Goal: Information Seeking & Learning: Learn about a topic

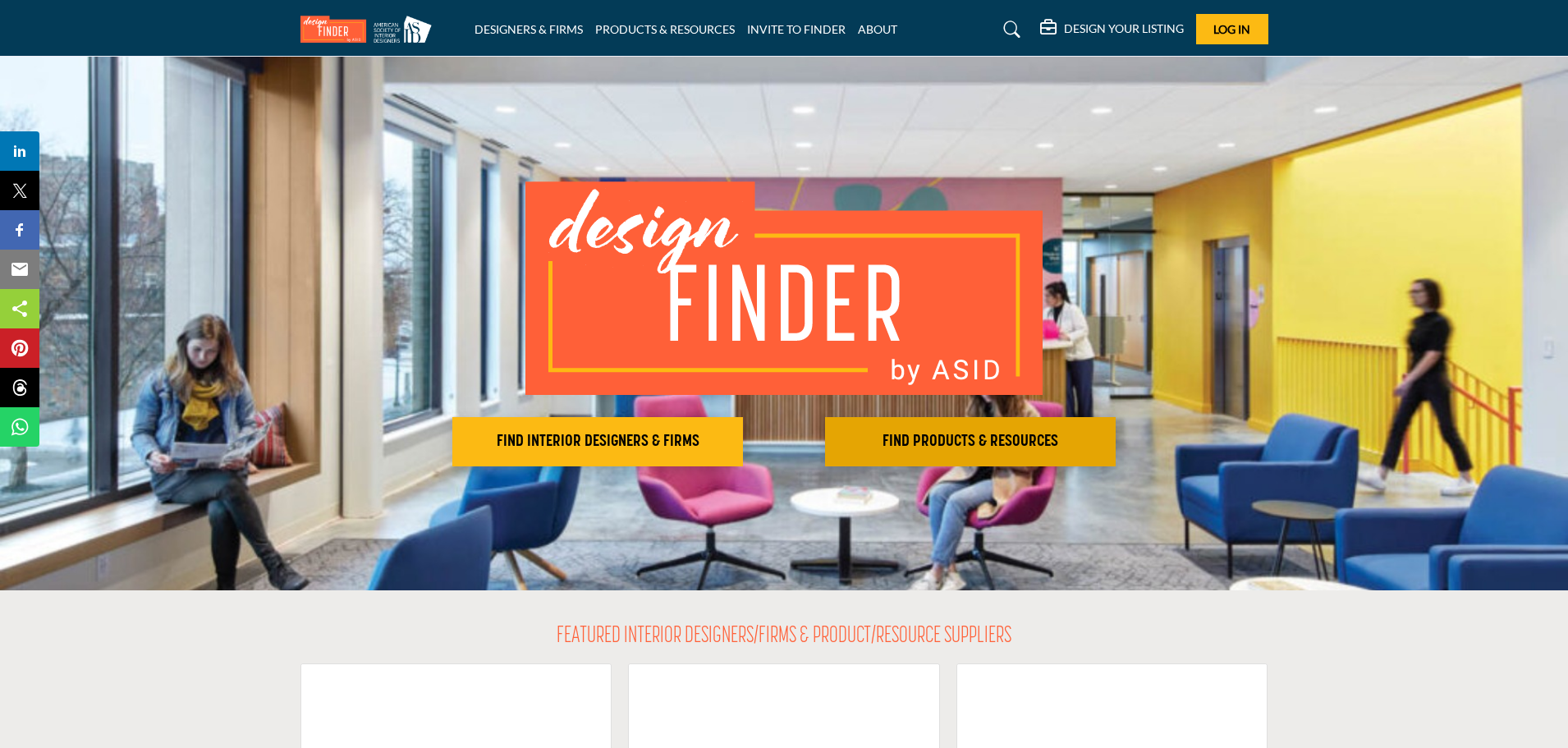
click at [969, 441] on h2 "FIND PRODUCTS & RESOURCES" at bounding box center [970, 442] width 281 height 19
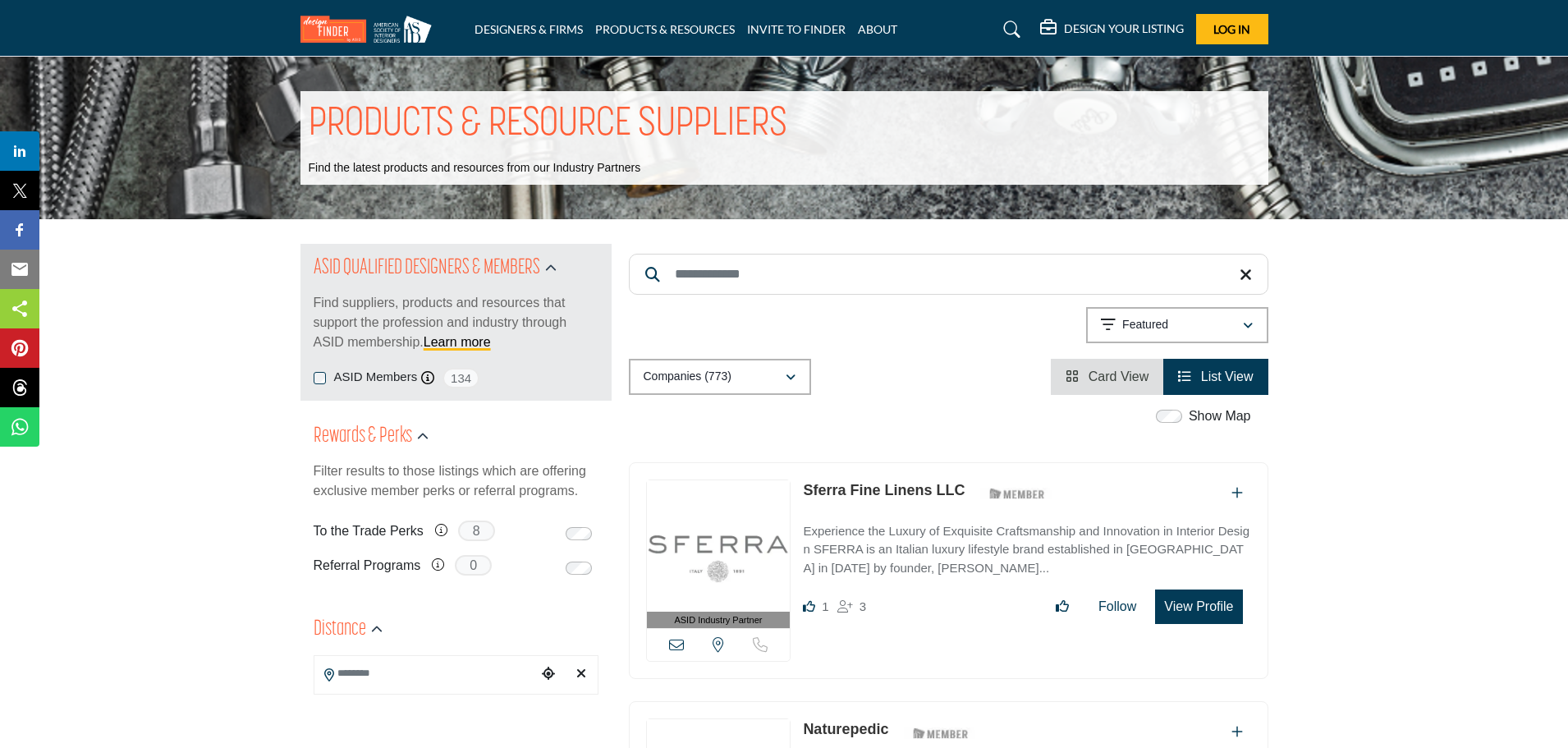
click at [722, 270] on input "Search Keyword" at bounding box center [949, 274] width 640 height 41
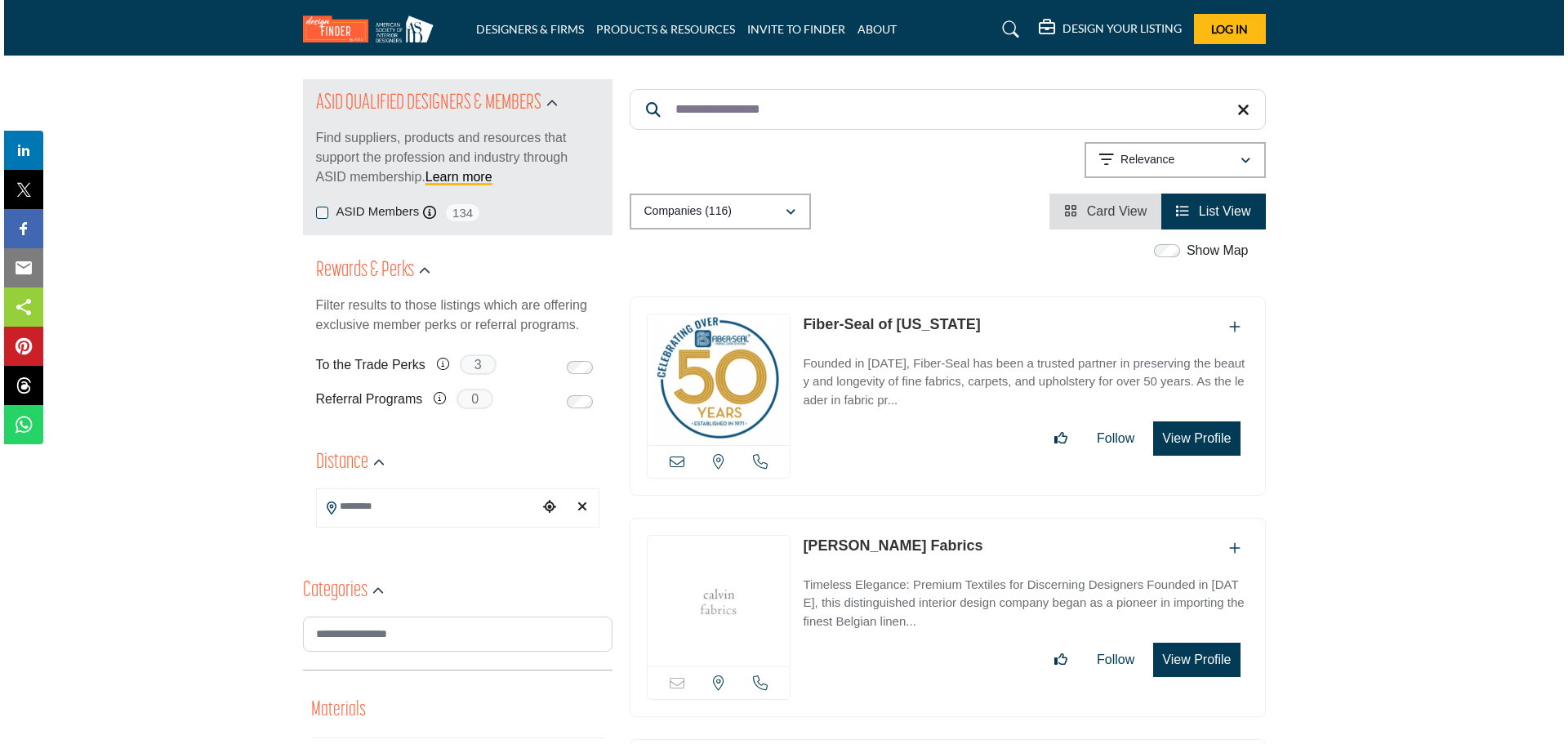
scroll to position [572, 0]
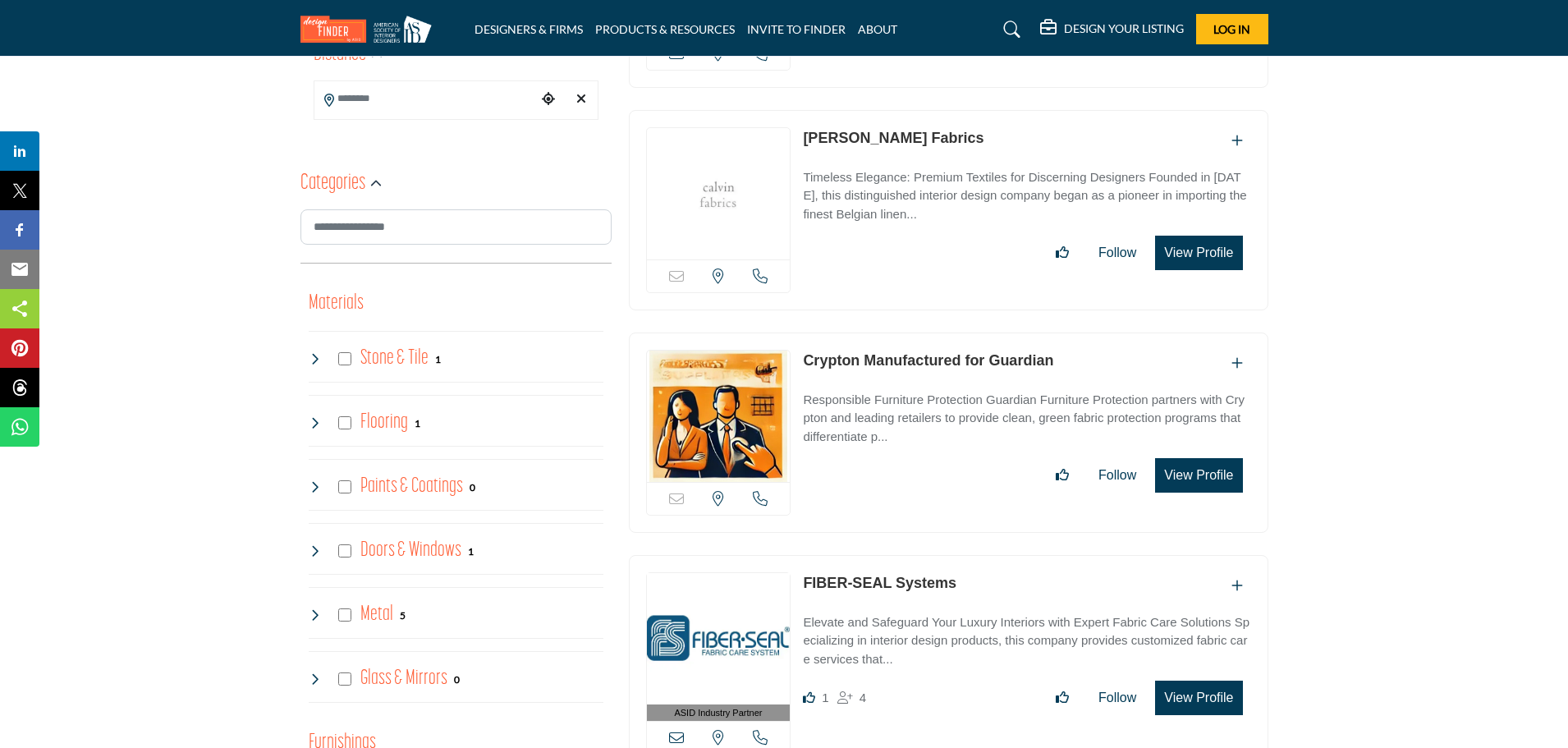
type input "**********"
click at [1191, 693] on button "View Profile" at bounding box center [1198, 698] width 87 height 35
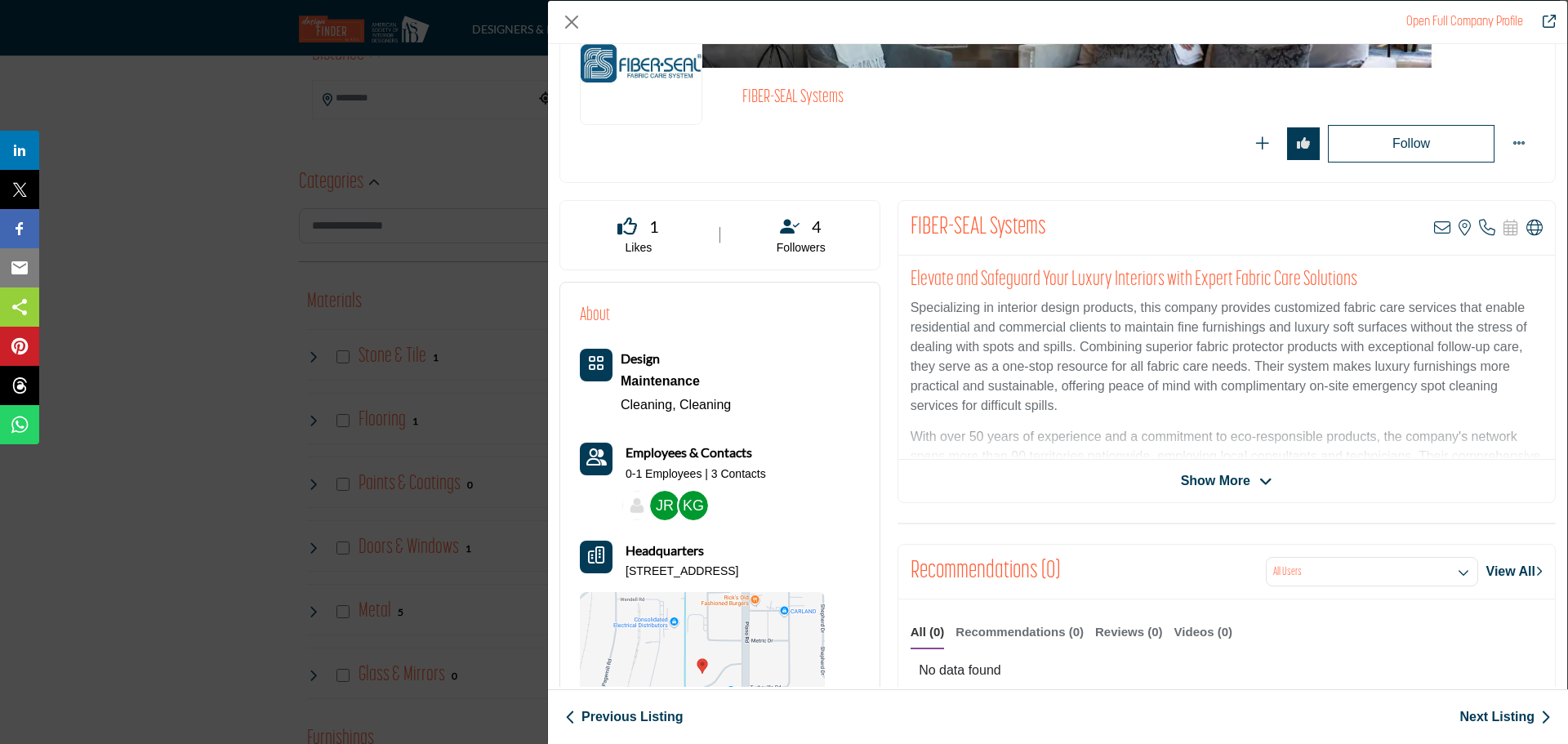
scroll to position [163, 0]
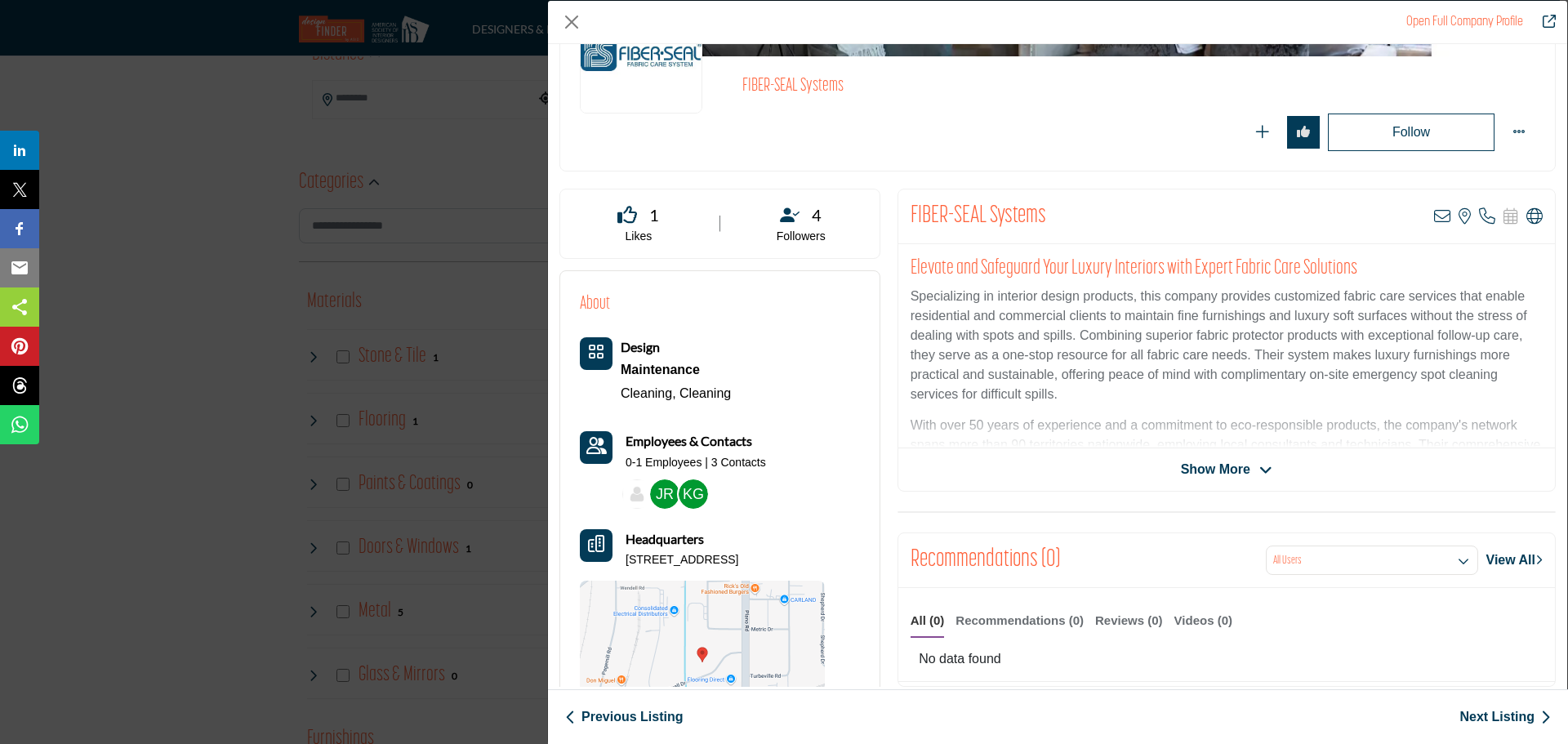
click at [1232, 469] on span "Show More" at bounding box center [1215, 469] width 69 height 19
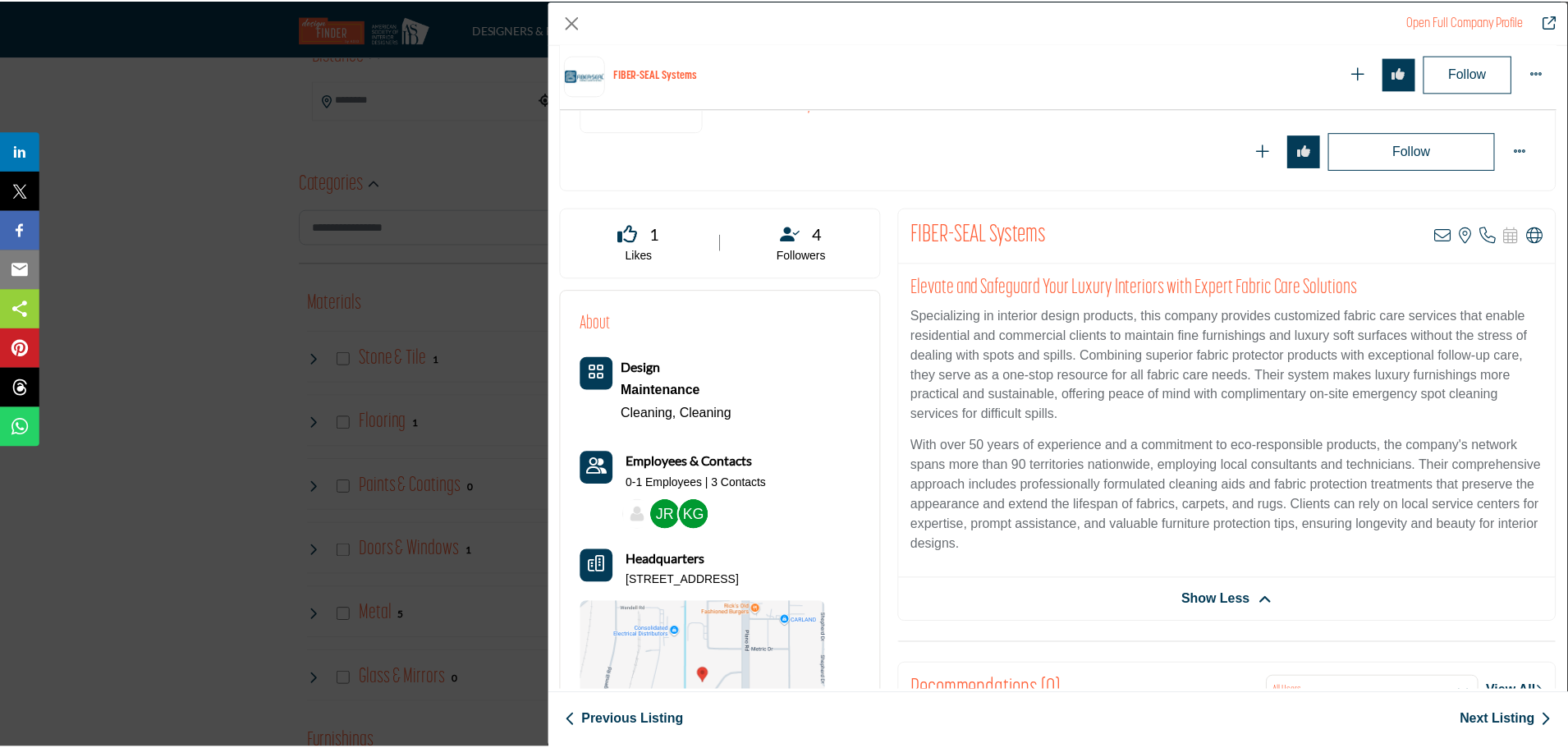
scroll to position [82, 0]
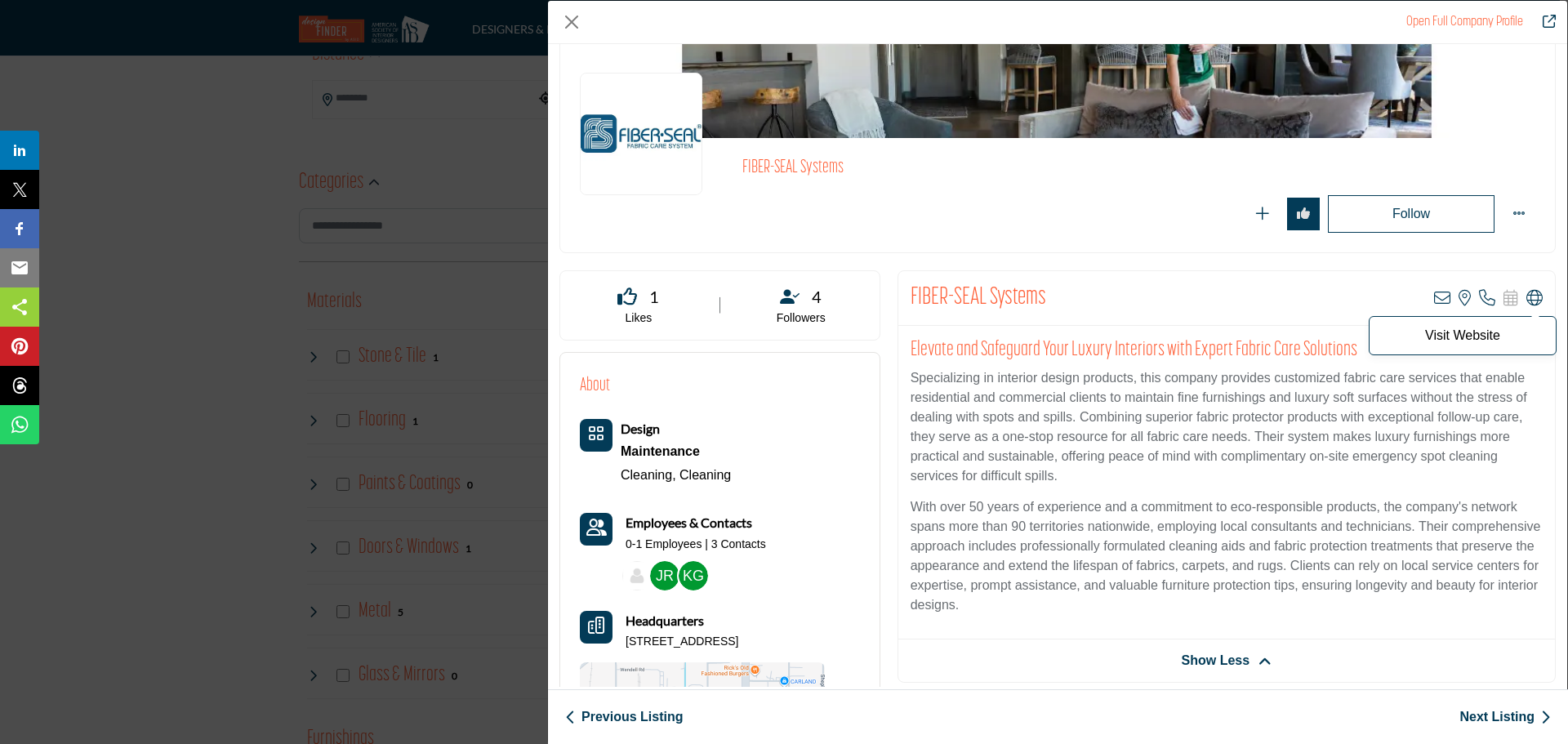
click at [1529, 297] on icon "Company Data Modal" at bounding box center [1534, 298] width 16 height 16
click at [507, 310] on div "Open Full Company Profile FIBER-SEAL Systems Follow Following 5 5" at bounding box center [784, 372] width 1568 height 744
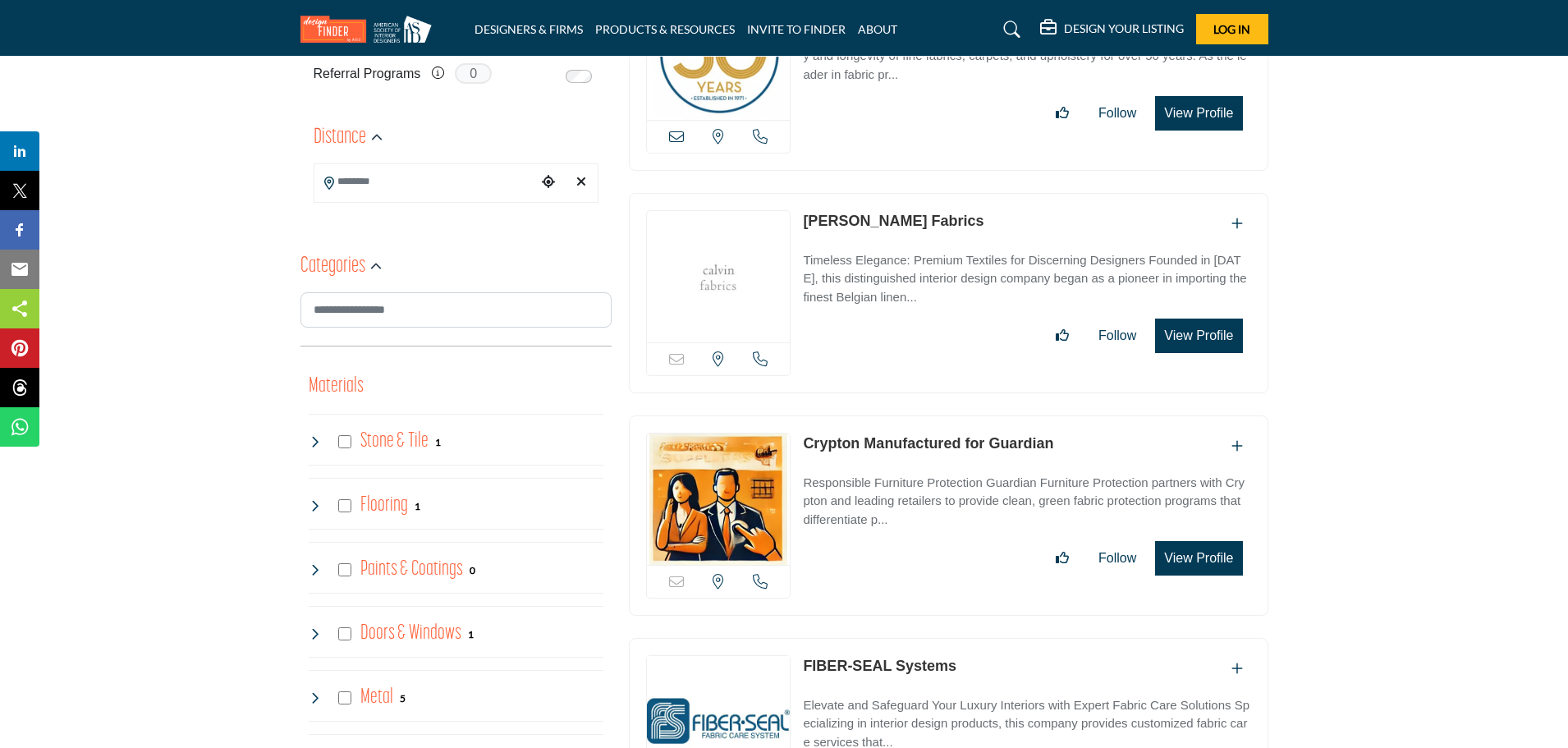
scroll to position [411, 0]
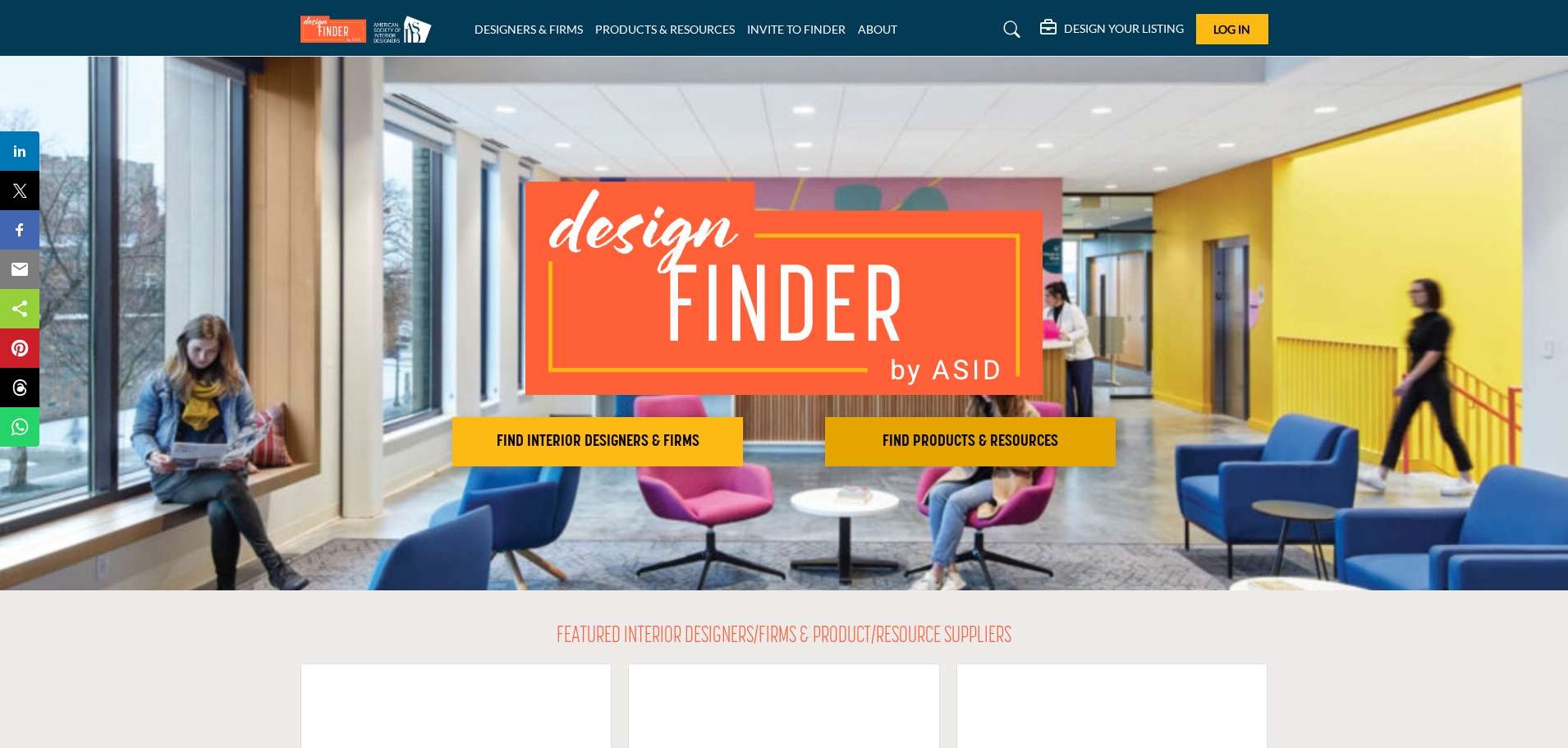
click at [906, 435] on h2 "FIND PRODUCTS & RESOURCES" at bounding box center [970, 442] width 281 height 19
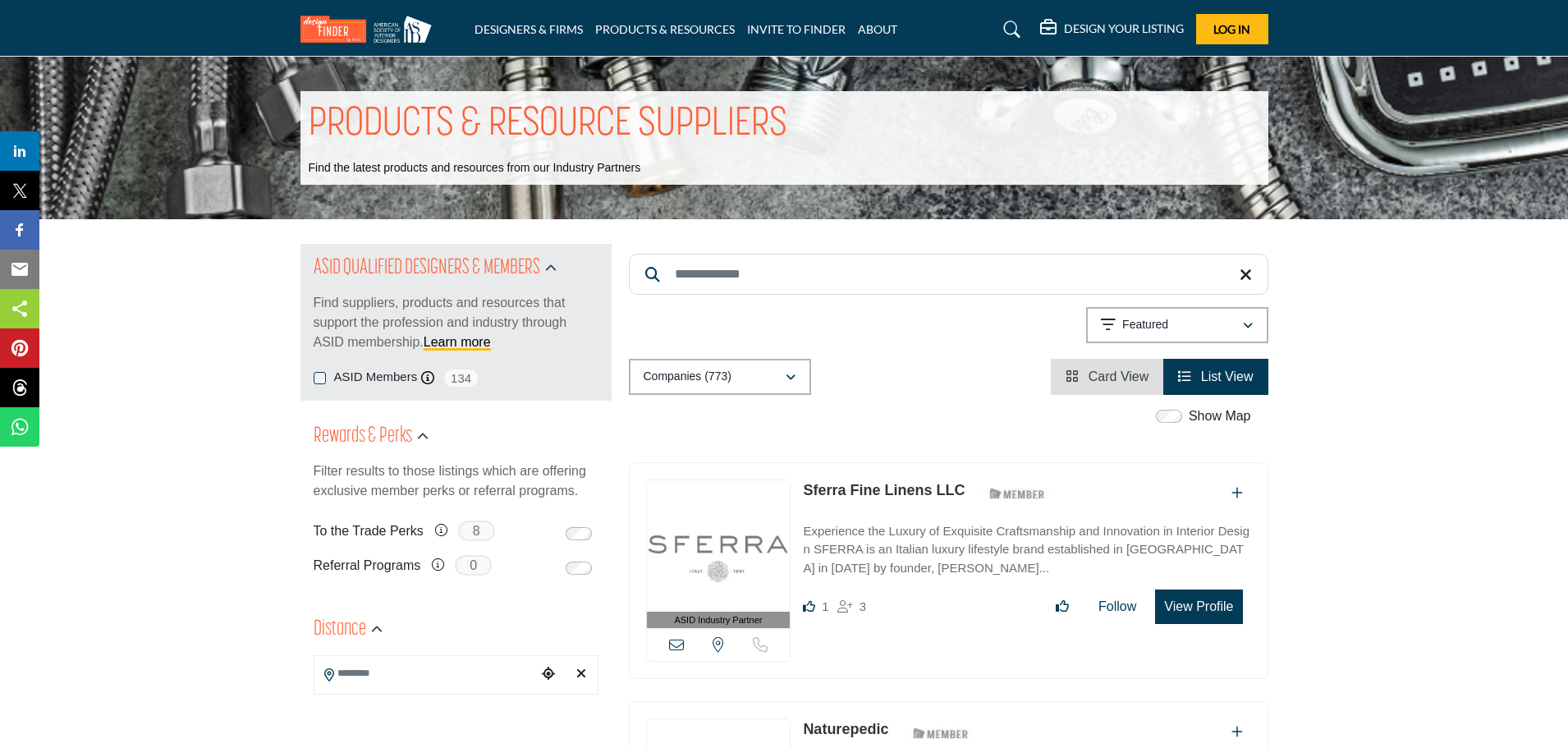
click at [722, 281] on input "Search Keyword" at bounding box center [949, 274] width 640 height 41
type input "**********"
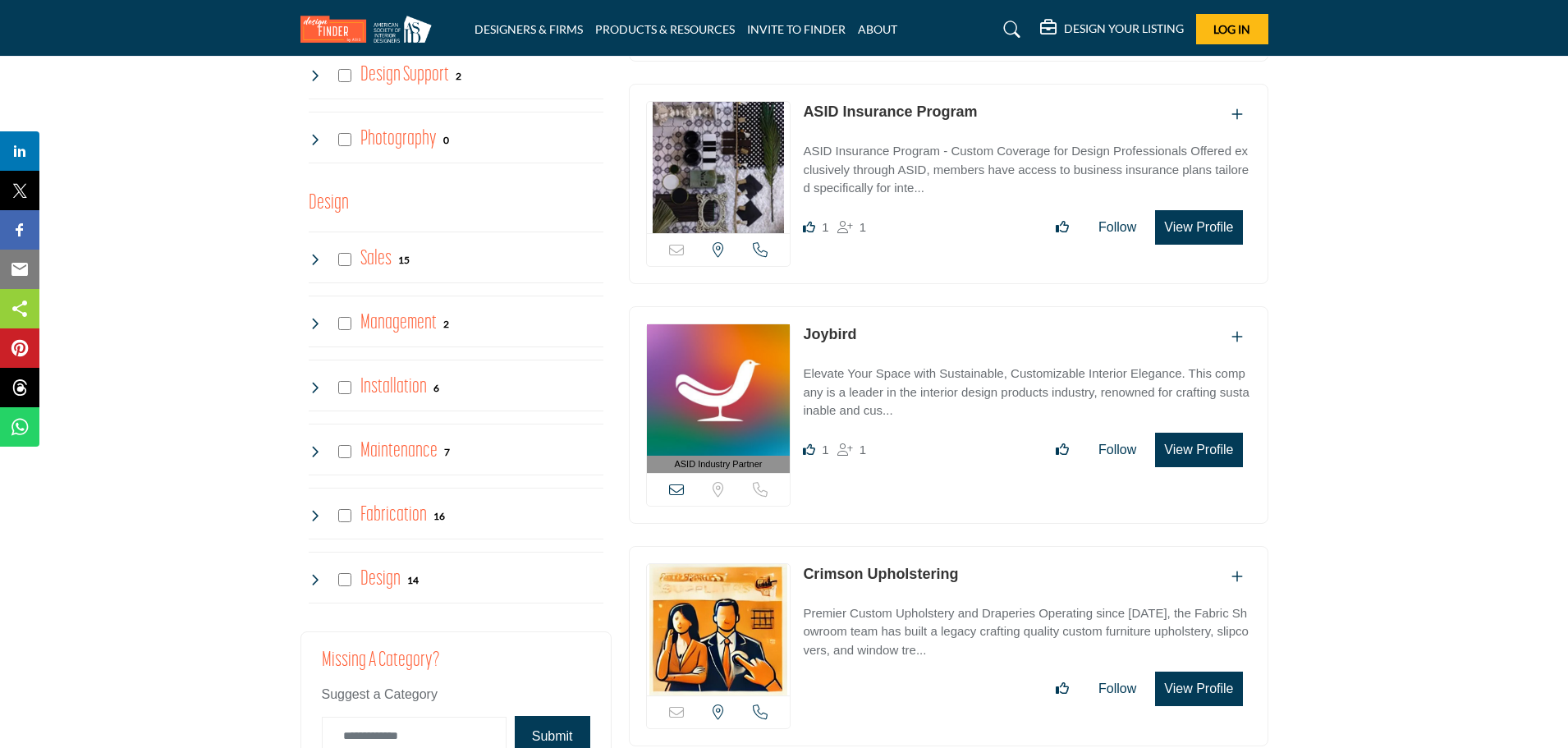
scroll to position [3777, 0]
